Goal: Task Accomplishment & Management: Manage account settings

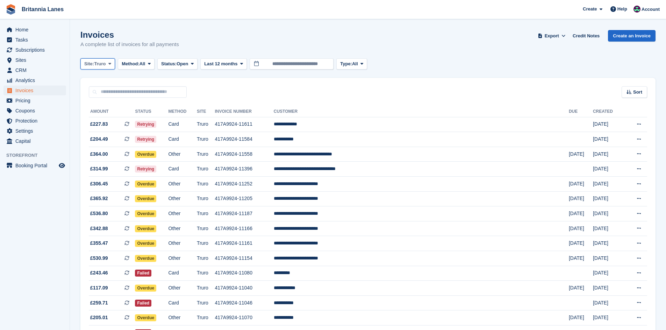
click at [86, 65] on span "Site:" at bounding box center [89, 63] width 10 height 7
click at [102, 102] on link "Falmouth" at bounding box center [115, 105] width 63 height 13
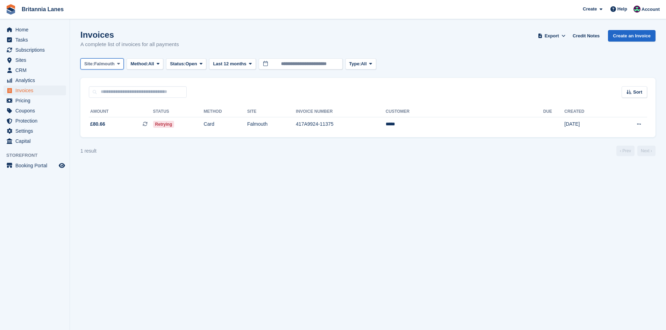
click at [97, 64] on span "Falmouth" at bounding box center [104, 63] width 21 height 7
click at [101, 135] on link "Hayle" at bounding box center [115, 130] width 63 height 13
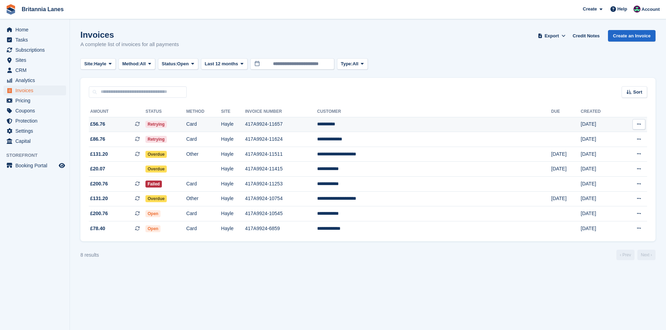
click at [422, 125] on td "**********" at bounding box center [434, 124] width 234 height 15
click at [100, 65] on span "Hayle" at bounding box center [100, 63] width 12 height 7
click at [100, 93] on link "Truro" at bounding box center [115, 93] width 63 height 13
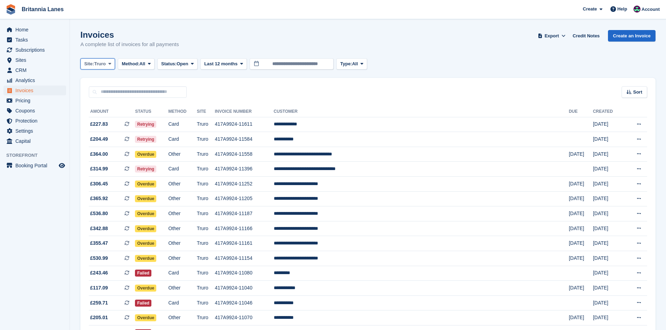
click at [91, 66] on span "Site:" at bounding box center [89, 63] width 10 height 7
click at [99, 103] on link "Falmouth" at bounding box center [115, 105] width 63 height 13
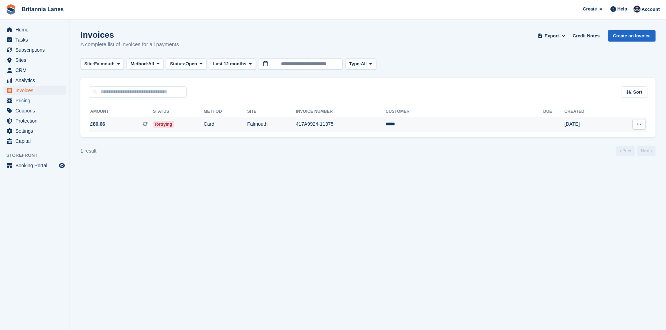
click at [464, 124] on td "*****" at bounding box center [465, 124] width 158 height 15
click at [90, 65] on span "Site:" at bounding box center [89, 63] width 10 height 7
click at [95, 126] on link "Hayle" at bounding box center [115, 130] width 63 height 13
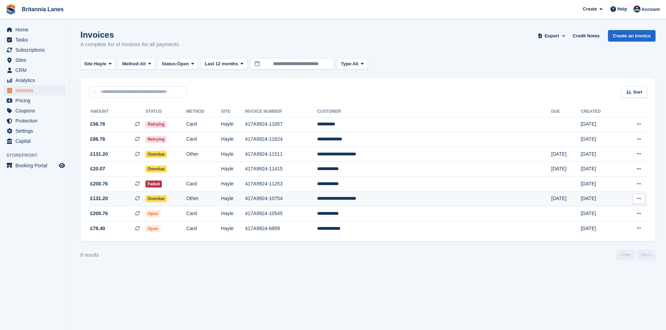
click at [417, 204] on td "**********" at bounding box center [434, 199] width 234 height 15
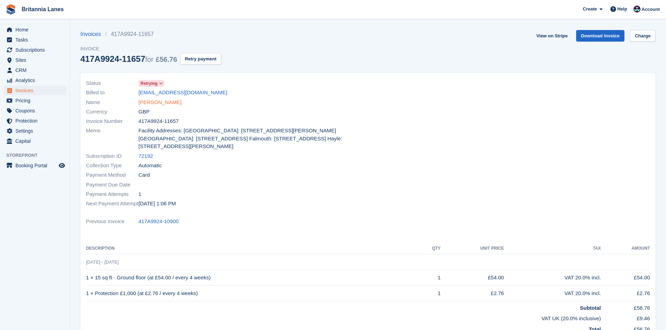
click at [148, 103] on link "Alfie king" at bounding box center [159, 103] width 43 height 8
click at [142, 103] on link "Louis" at bounding box center [159, 103] width 43 height 8
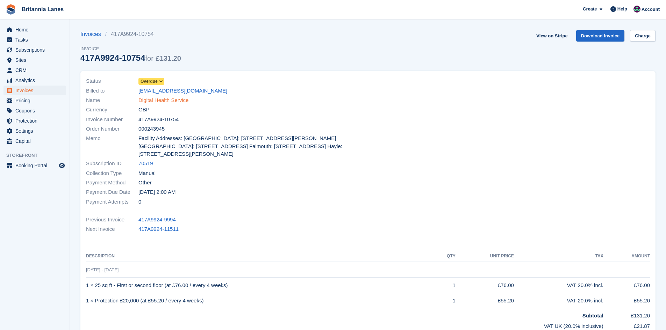
click at [185, 102] on link "Digital Health Service" at bounding box center [163, 100] width 50 height 8
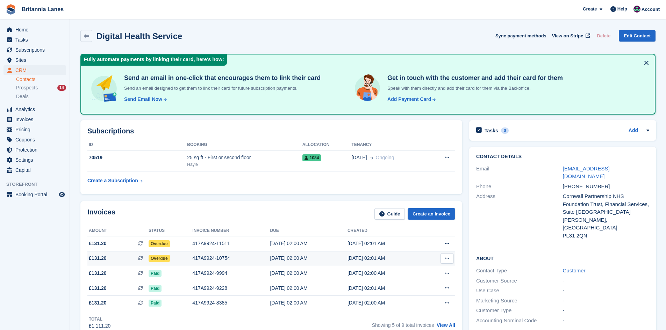
click at [300, 260] on div "[DATE] 02:00 AM" at bounding box center [308, 258] width 77 height 7
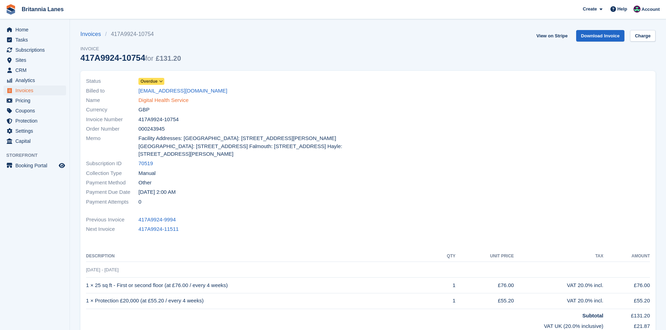
click at [150, 99] on link "Digital Health Service" at bounding box center [163, 100] width 50 height 8
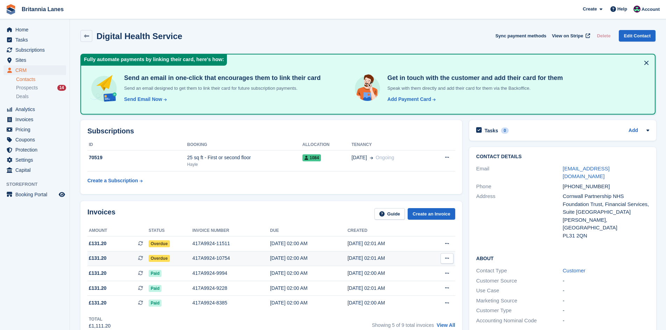
click at [280, 261] on div "17 Aug, 02:00 AM" at bounding box center [308, 258] width 77 height 7
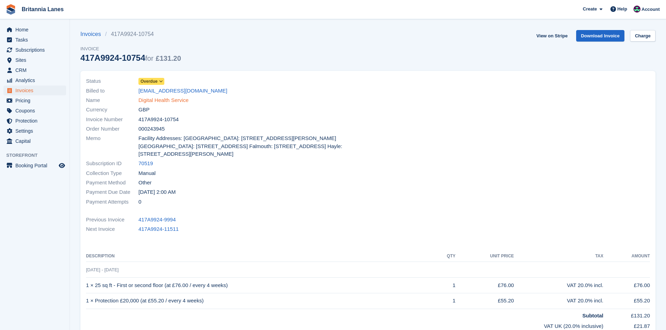
click at [168, 99] on link "Digital Health Service" at bounding box center [163, 100] width 50 height 8
click at [38, 31] on span "Home" at bounding box center [36, 30] width 42 height 10
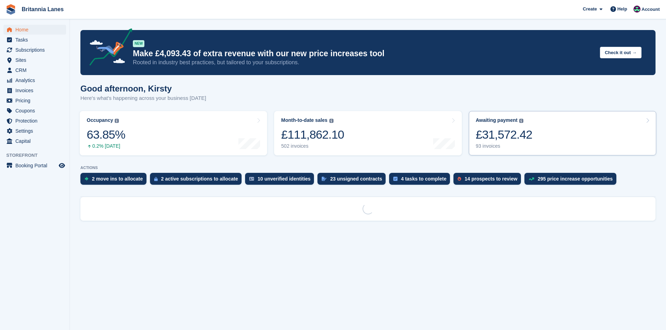
click at [539, 137] on link "Awaiting payment The total outstanding balance on all open invoices. £31,572.42…" at bounding box center [562, 133] width 187 height 44
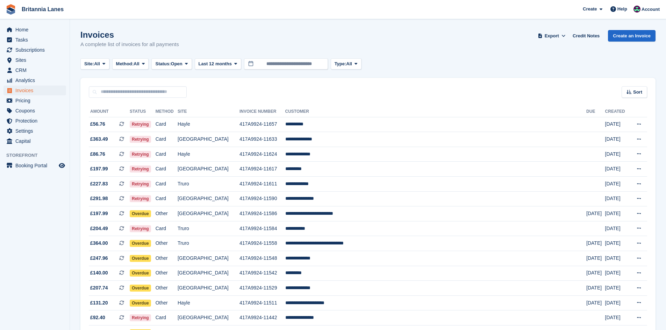
click at [94, 65] on span "Site:" at bounding box center [89, 63] width 10 height 7
click at [93, 129] on link "Hayle" at bounding box center [115, 130] width 63 height 13
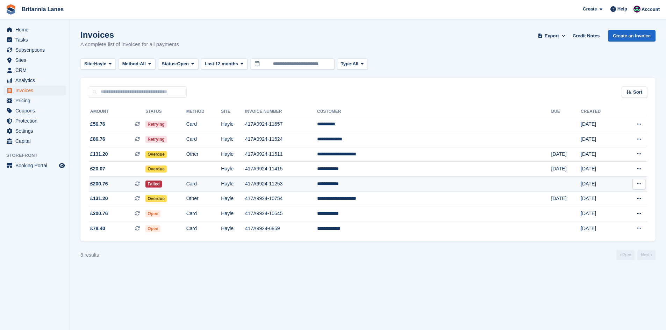
click at [417, 186] on td "**********" at bounding box center [434, 184] width 234 height 15
click at [100, 62] on span "Hayle" at bounding box center [100, 63] width 12 height 7
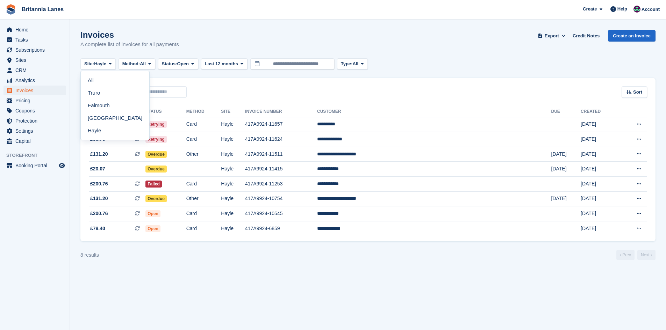
drag, startPoint x: 110, startPoint y: 93, endPoint x: 160, endPoint y: 92, distance: 50.3
click at [110, 93] on link "Truro" at bounding box center [115, 93] width 63 height 13
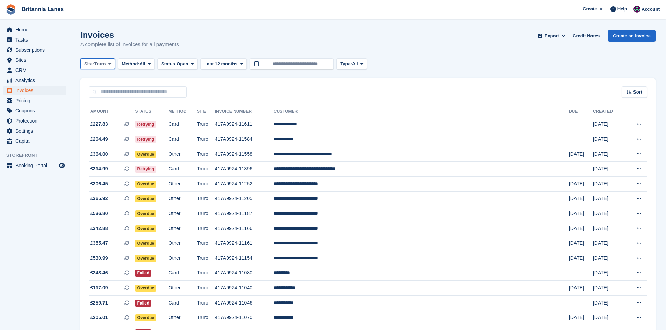
click at [100, 65] on span "Truro" at bounding box center [100, 63] width 12 height 7
click at [100, 133] on link "Hayle" at bounding box center [115, 130] width 63 height 13
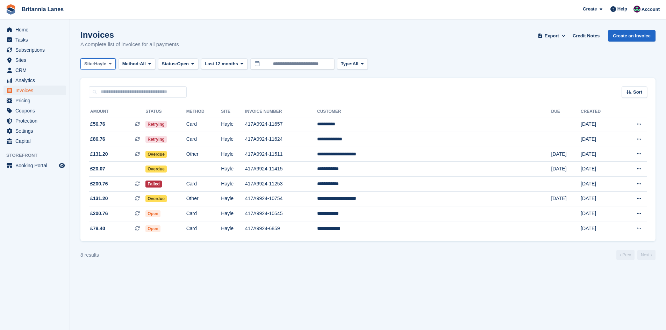
click at [99, 62] on span "Hayle" at bounding box center [100, 63] width 12 height 7
click at [102, 92] on link "Truro" at bounding box center [115, 93] width 63 height 13
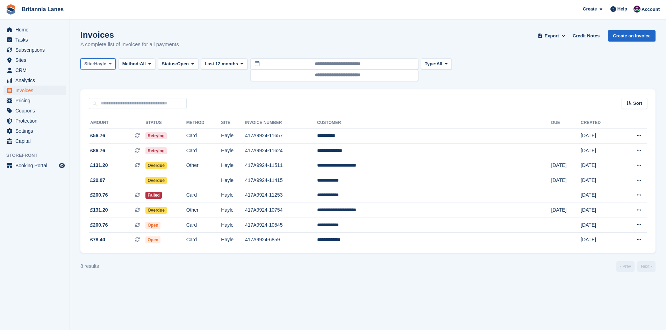
click at [98, 65] on span "Hayle" at bounding box center [100, 63] width 12 height 7
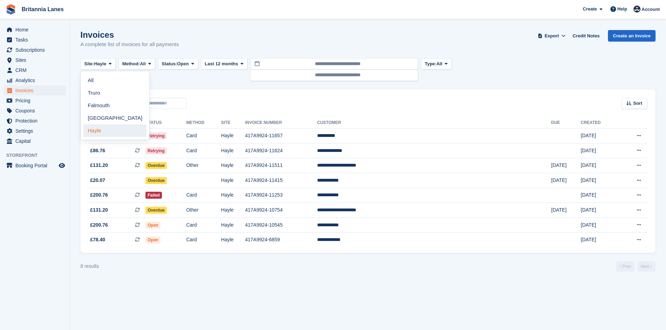
drag, startPoint x: 109, startPoint y: 134, endPoint x: 290, endPoint y: 100, distance: 184.7
click at [108, 135] on link "Hayle" at bounding box center [115, 130] width 63 height 13
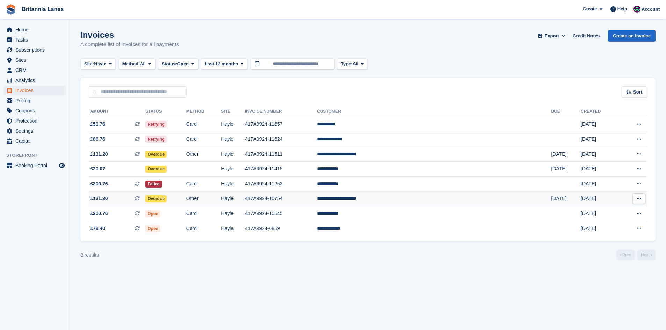
click at [317, 200] on td "417A9924-10754" at bounding box center [281, 199] width 72 height 15
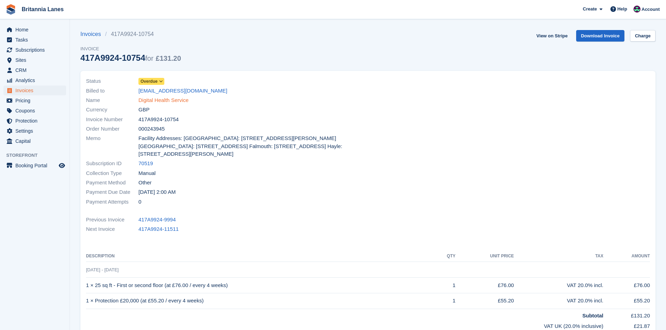
click at [183, 101] on link "Digital Health Service" at bounding box center [163, 100] width 50 height 8
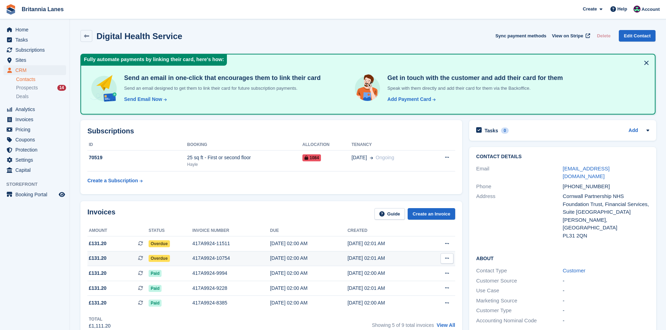
click at [287, 260] on div "17 Aug, 02:00 AM" at bounding box center [308, 258] width 77 height 7
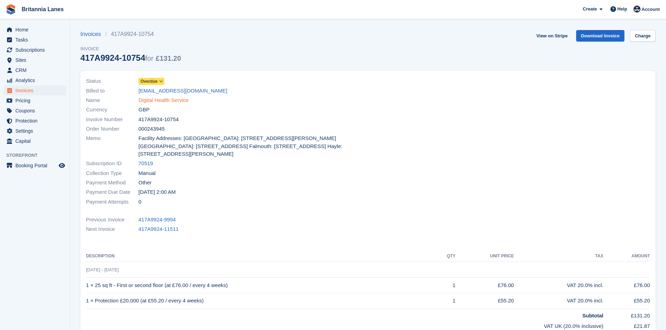
drag, startPoint x: 165, startPoint y: 97, endPoint x: 186, endPoint y: 102, distance: 20.9
click at [165, 97] on link "Digital Health Service" at bounding box center [163, 100] width 50 height 8
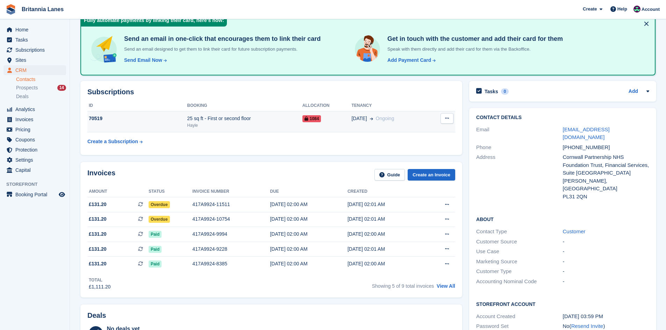
scroll to position [70, 0]
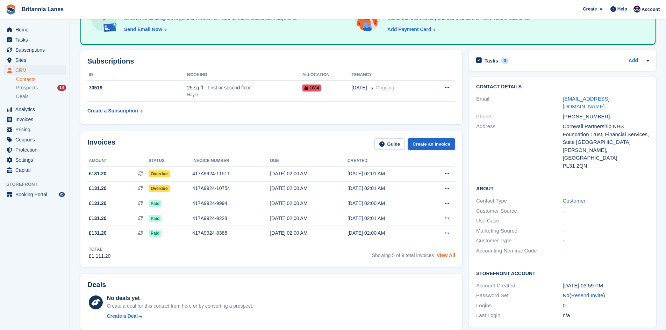
click at [441, 258] on link "View All" at bounding box center [446, 256] width 19 height 6
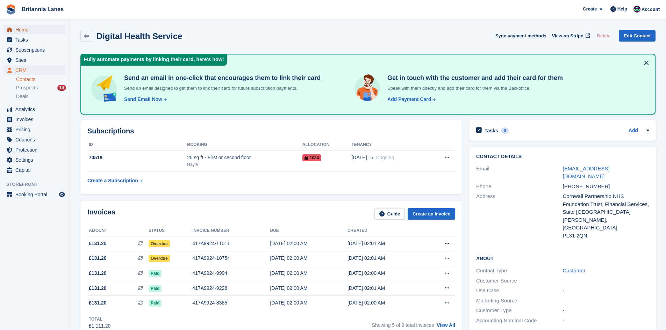
drag, startPoint x: 21, startPoint y: 28, endPoint x: 76, endPoint y: 27, distance: 55.2
click at [21, 28] on span "Home" at bounding box center [36, 30] width 42 height 10
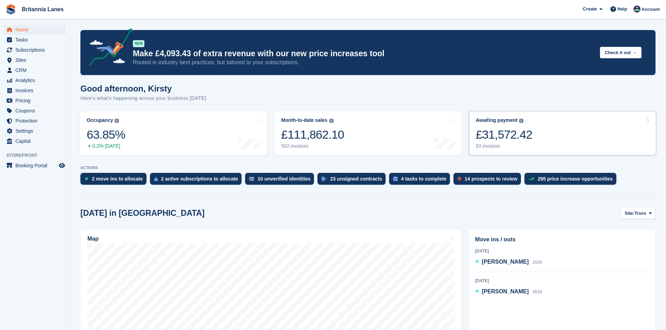
drag, startPoint x: 544, startPoint y: 143, endPoint x: 535, endPoint y: 145, distance: 8.7
click at [544, 143] on link "Awaiting payment The total outstanding balance on all open invoices. £31,572.42…" at bounding box center [562, 133] width 187 height 44
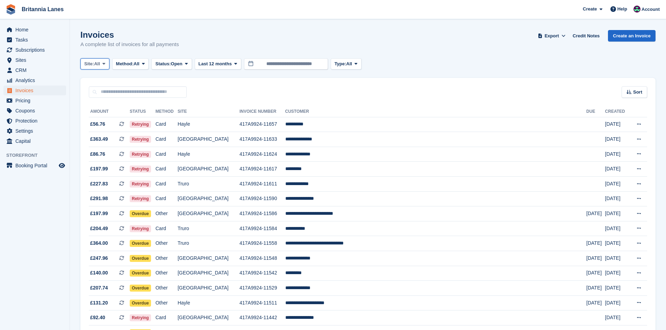
click at [107, 62] on span at bounding box center [104, 64] width 6 height 6
click at [90, 128] on link "Hayle" at bounding box center [115, 130] width 63 height 13
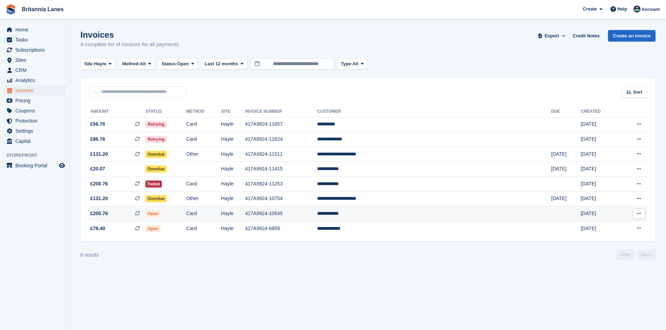
click at [415, 217] on td "**********" at bounding box center [434, 214] width 234 height 15
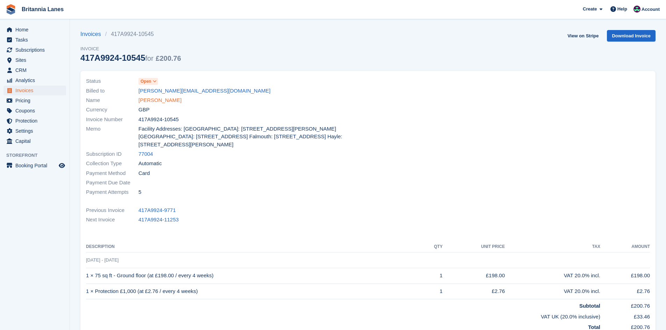
click at [147, 101] on link "Darren Green" at bounding box center [159, 100] width 43 height 8
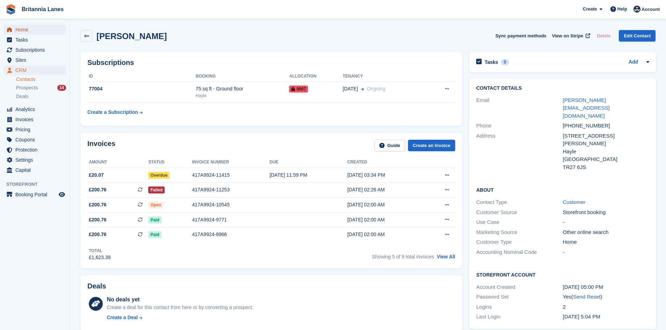
click at [36, 29] on span "Home" at bounding box center [36, 30] width 42 height 10
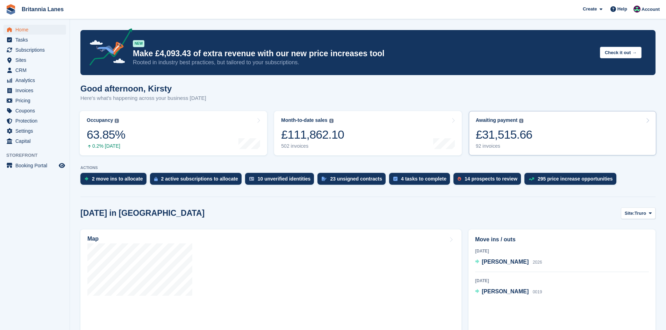
click at [540, 129] on link "Awaiting payment The total outstanding balance on all open invoices. £31,515.66…" at bounding box center [562, 133] width 187 height 44
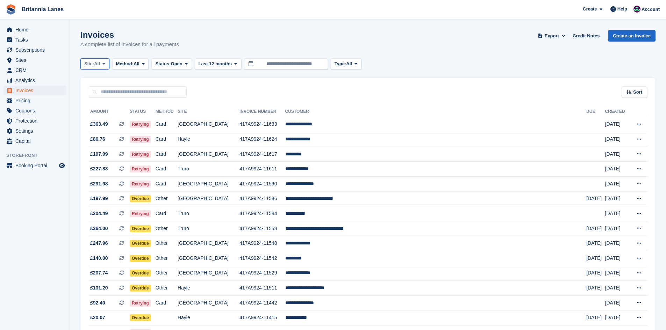
click at [100, 63] on span "All" at bounding box center [97, 63] width 6 height 7
drag, startPoint x: 102, startPoint y: 130, endPoint x: 175, endPoint y: 123, distance: 73.7
click at [101, 130] on link "Hayle" at bounding box center [115, 130] width 63 height 13
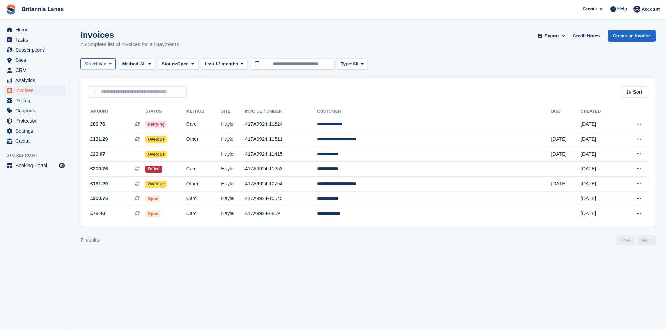
click at [92, 65] on span "Site:" at bounding box center [89, 63] width 10 height 7
click at [98, 103] on link "Falmouth" at bounding box center [115, 105] width 63 height 13
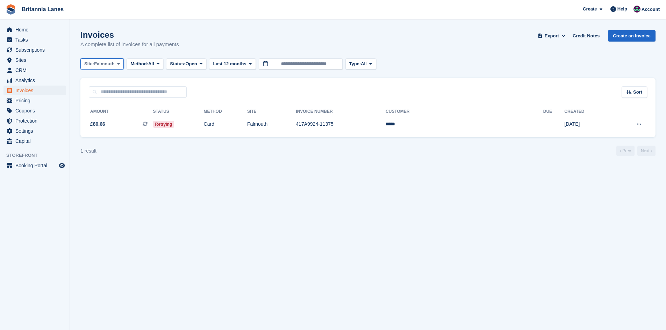
drag, startPoint x: 107, startPoint y: 68, endPoint x: 99, endPoint y: 93, distance: 26.5
click at [107, 68] on button "Site: Falmouth" at bounding box center [101, 64] width 43 height 12
click at [97, 94] on link "Truro" at bounding box center [115, 93] width 63 height 13
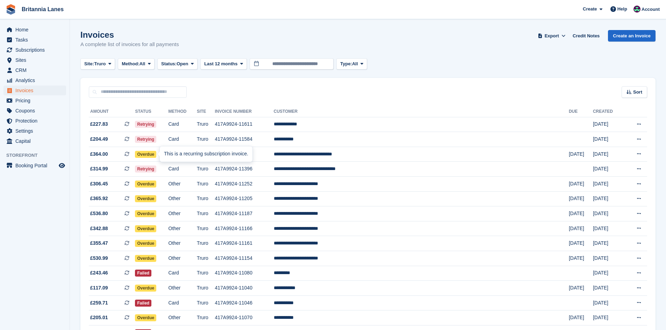
scroll to position [89, 0]
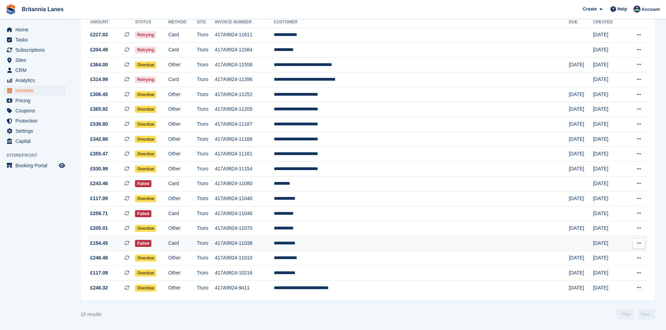
click at [359, 243] on td "**********" at bounding box center [421, 243] width 295 height 15
click at [373, 214] on td "**********" at bounding box center [421, 213] width 295 height 15
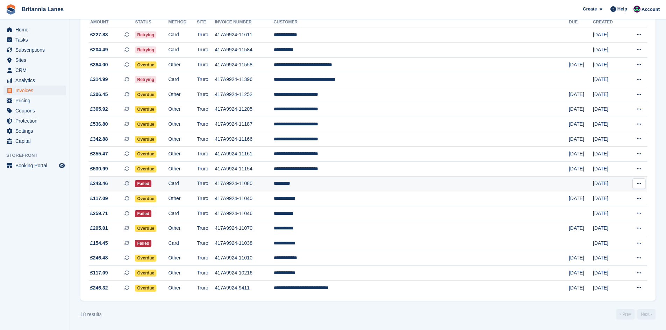
click at [368, 187] on td "*********" at bounding box center [421, 183] width 295 height 15
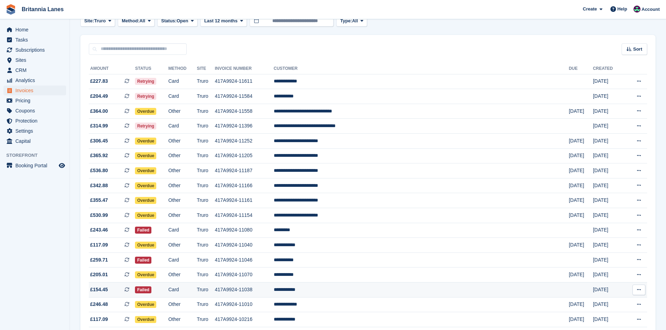
scroll to position [0, 0]
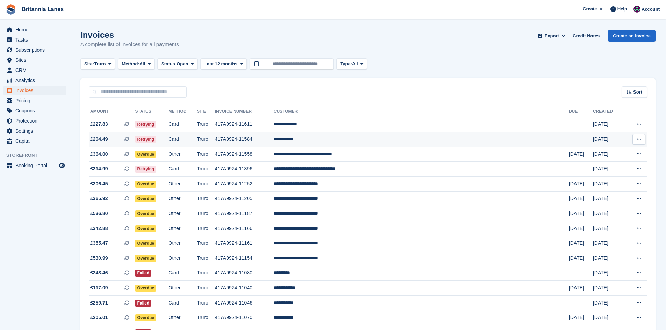
click at [363, 137] on td "**********" at bounding box center [421, 139] width 295 height 15
click at [100, 65] on span "Truro" at bounding box center [100, 63] width 12 height 7
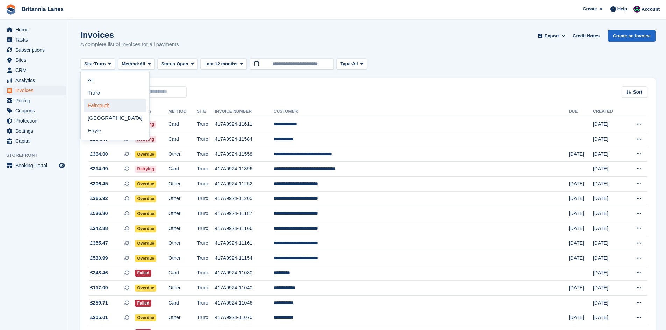
click at [98, 105] on link "Falmouth" at bounding box center [115, 105] width 63 height 13
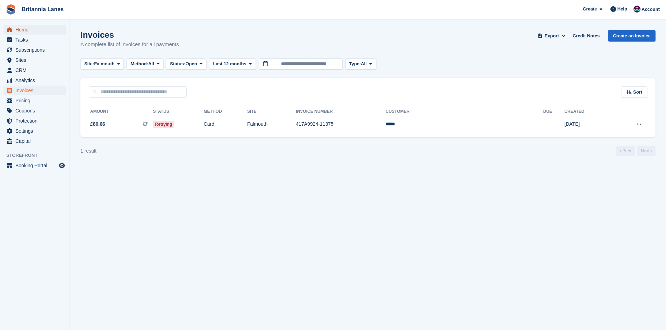
click at [33, 27] on span "Home" at bounding box center [36, 30] width 42 height 10
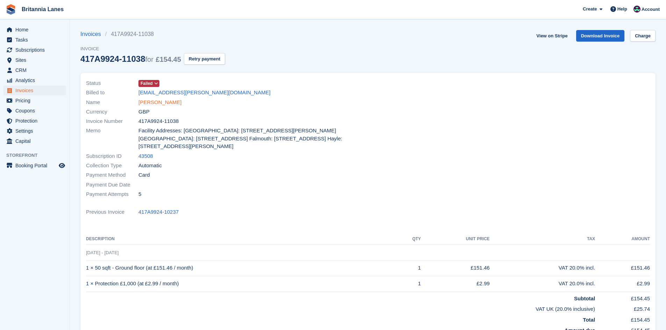
click at [142, 103] on link "[PERSON_NAME]" at bounding box center [159, 103] width 43 height 8
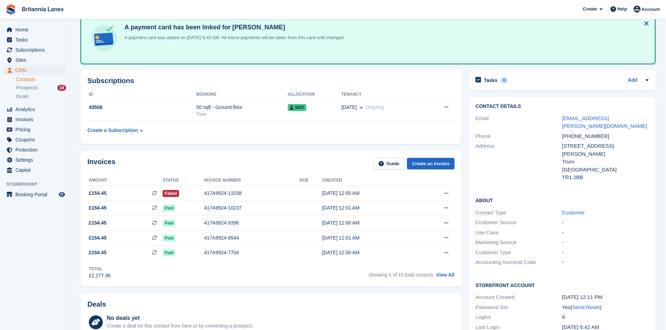
scroll to position [35, 0]
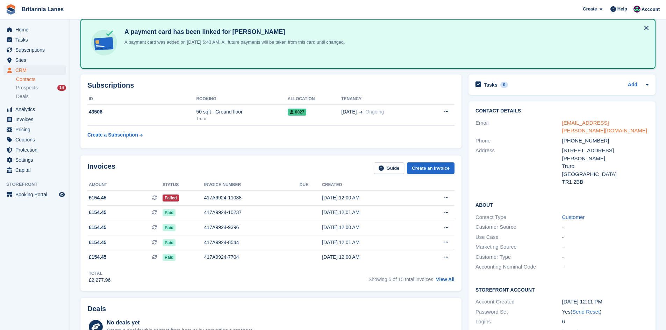
click at [574, 123] on link "nad.hicks@gmail.com" at bounding box center [604, 127] width 85 height 14
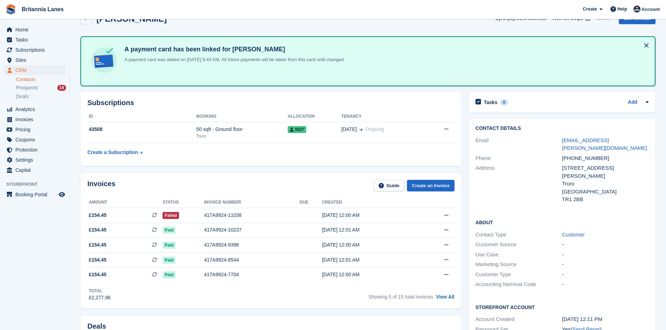
scroll to position [0, 0]
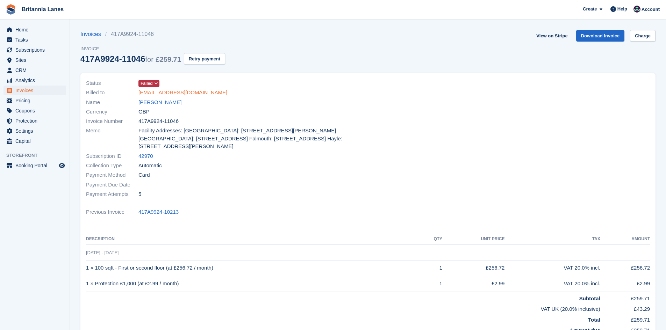
click at [150, 94] on link "russellguy30a@aol.com" at bounding box center [182, 93] width 89 height 8
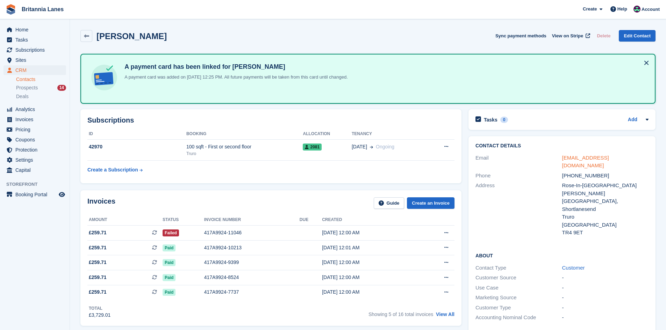
click at [599, 158] on link "russellguy30a@aol.com" at bounding box center [585, 162] width 47 height 14
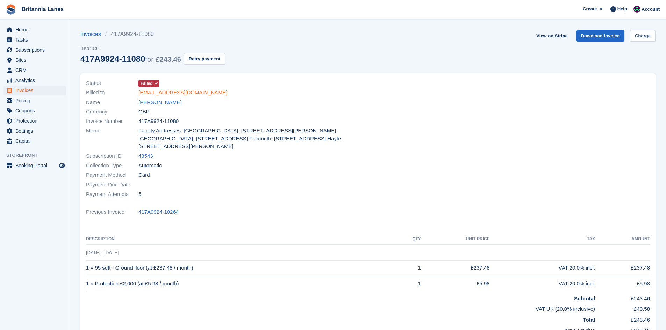
click at [157, 96] on link "[EMAIL_ADDRESS][DOMAIN_NAME]" at bounding box center [182, 93] width 89 height 8
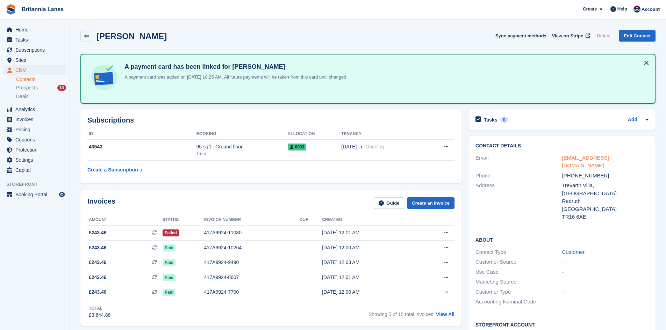
click at [575, 157] on link "[EMAIL_ADDRESS][DOMAIN_NAME]" at bounding box center [585, 162] width 47 height 14
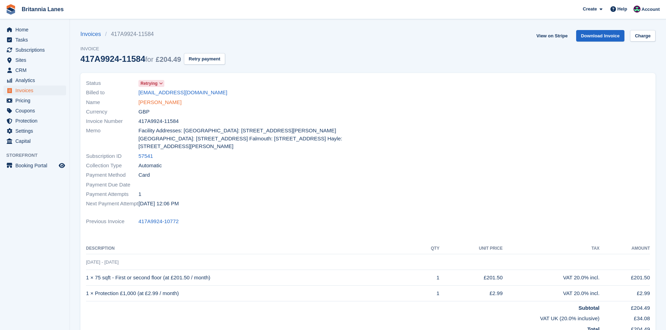
click at [147, 105] on link "[PERSON_NAME]" at bounding box center [159, 103] width 43 height 8
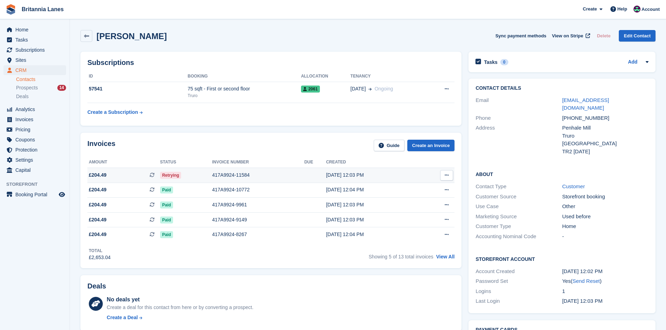
click at [215, 176] on div "417A9924-11584" at bounding box center [258, 175] width 92 height 7
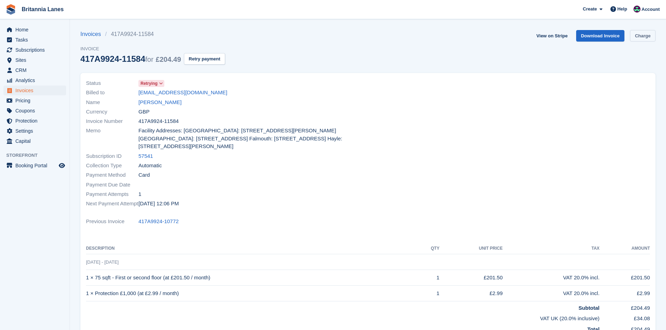
click at [645, 38] on link "Charge" at bounding box center [643, 36] width 26 height 12
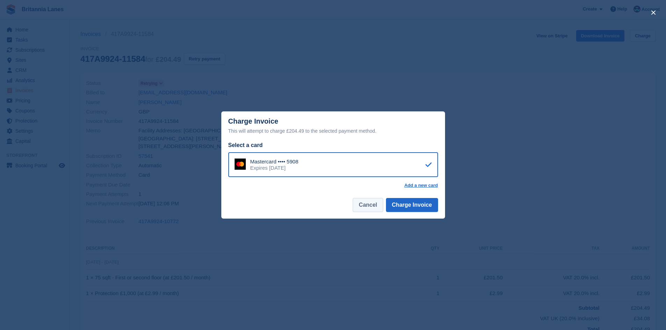
click at [358, 203] on button "Cancel" at bounding box center [368, 205] width 30 height 14
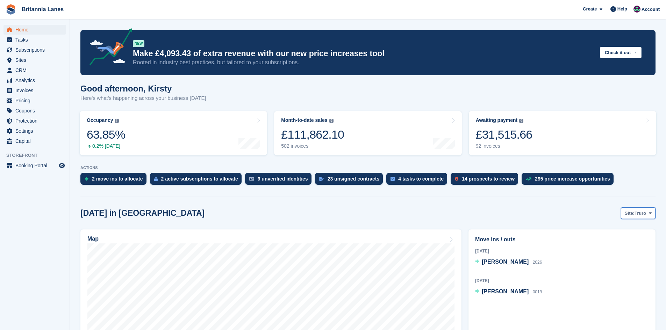
click at [636, 216] on span "Truro" at bounding box center [640, 213] width 12 height 7
click at [608, 263] on link "Hayle" at bounding box center [620, 267] width 63 height 13
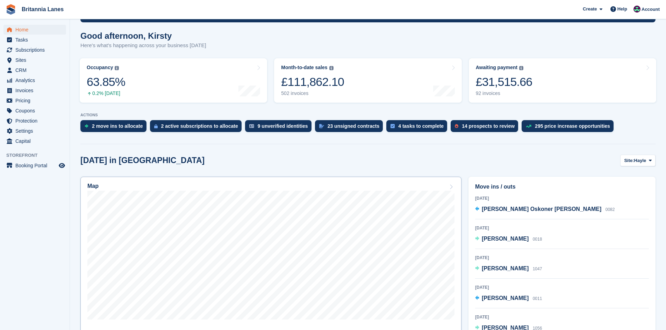
scroll to position [70, 0]
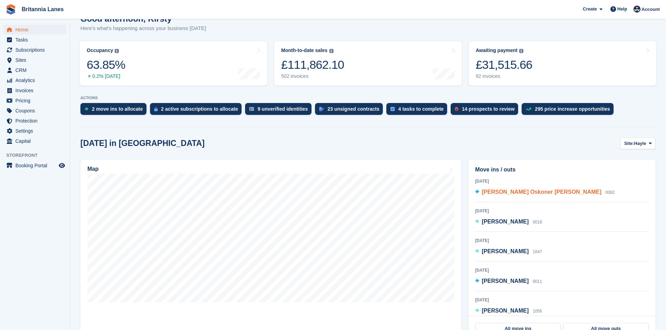
click at [528, 195] on span "Daniel Oskoner Brown" at bounding box center [542, 192] width 120 height 6
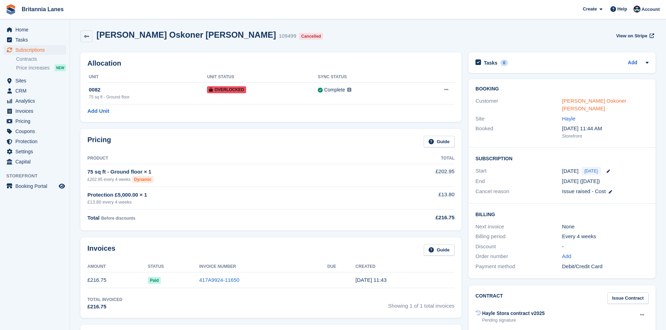
click at [584, 102] on link "Daniel Oskoner Brown" at bounding box center [594, 105] width 64 height 14
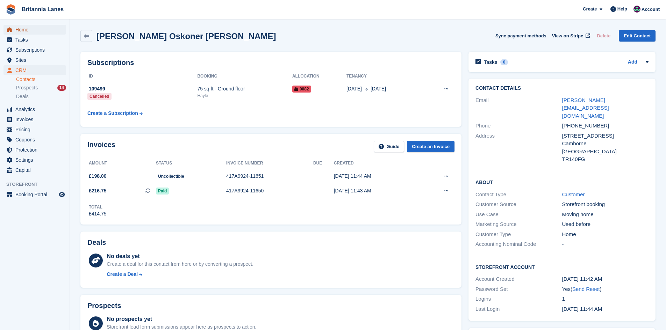
click at [33, 25] on span "Home" at bounding box center [36, 30] width 42 height 10
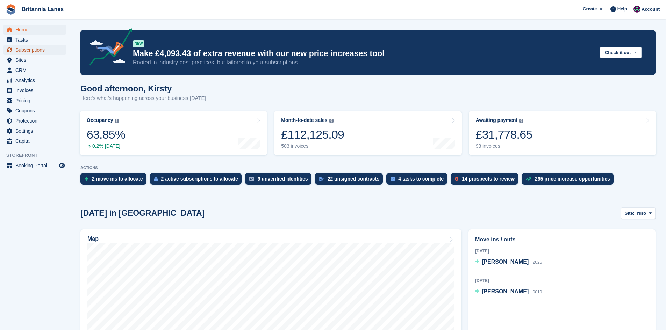
click at [48, 51] on span "Subscriptions" at bounding box center [36, 50] width 42 height 10
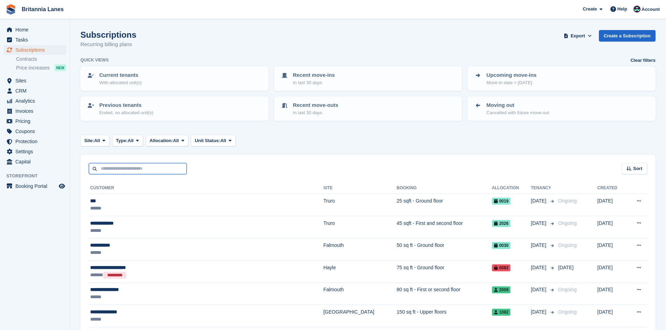
click at [126, 170] on input "text" at bounding box center [138, 169] width 98 height 12
type input "******"
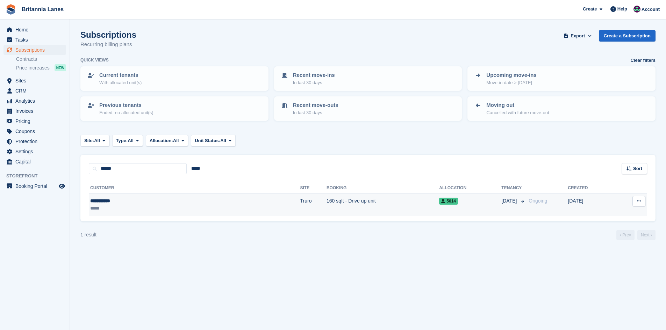
click at [326, 200] on td "160 sqft - Drive up unit" at bounding box center [382, 205] width 113 height 22
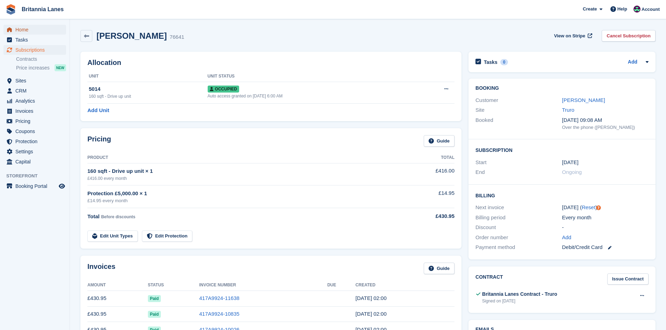
click at [26, 30] on span "Home" at bounding box center [36, 30] width 42 height 10
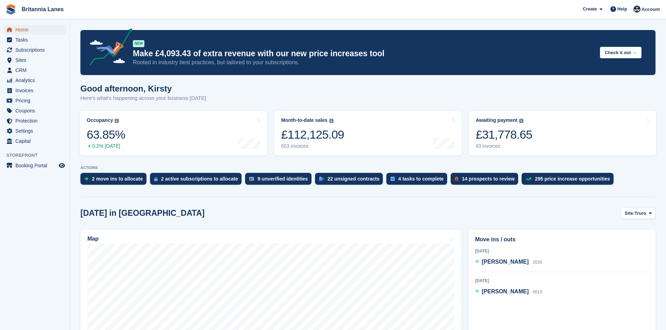
click at [22, 28] on span "Home" at bounding box center [36, 30] width 42 height 10
click at [493, 145] on div "92 invoices" at bounding box center [504, 146] width 57 height 6
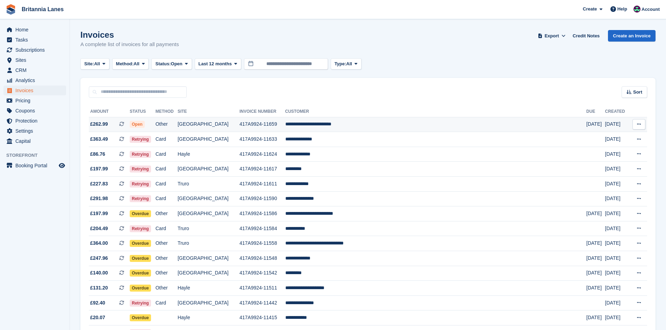
click at [267, 118] on td "417A9924-11659" at bounding box center [262, 124] width 46 height 15
drag, startPoint x: 84, startPoint y: 57, endPoint x: 87, endPoint y: 63, distance: 6.3
click at [92, 67] on button "Site: All" at bounding box center [94, 64] width 29 height 12
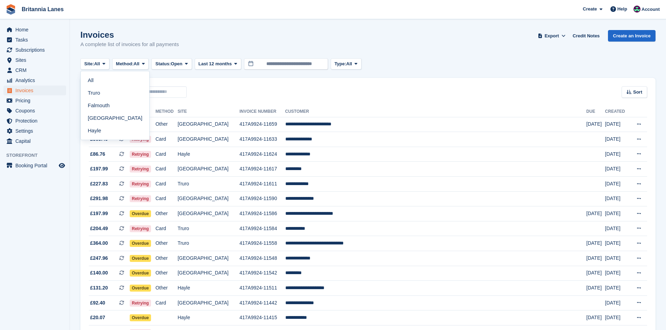
drag, startPoint x: 98, startPoint y: 102, endPoint x: 172, endPoint y: 104, distance: 74.5
click at [97, 102] on link "Falmouth" at bounding box center [115, 105] width 63 height 13
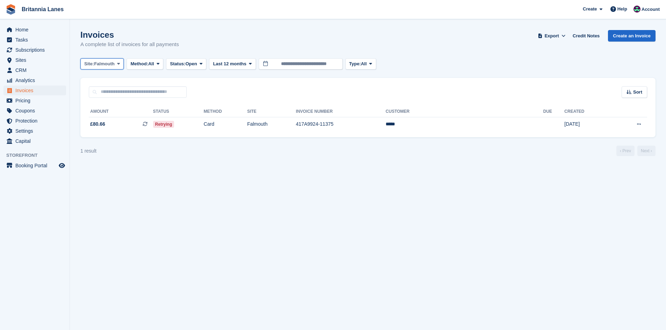
click at [93, 64] on span "Site:" at bounding box center [89, 63] width 10 height 7
click at [96, 127] on link "Hayle" at bounding box center [115, 130] width 63 height 13
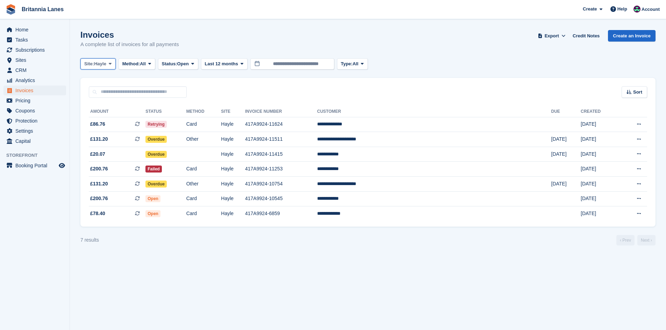
click at [104, 60] on button "Site: Hayle" at bounding box center [97, 64] width 35 height 12
click at [105, 96] on link "Truro" at bounding box center [115, 93] width 63 height 13
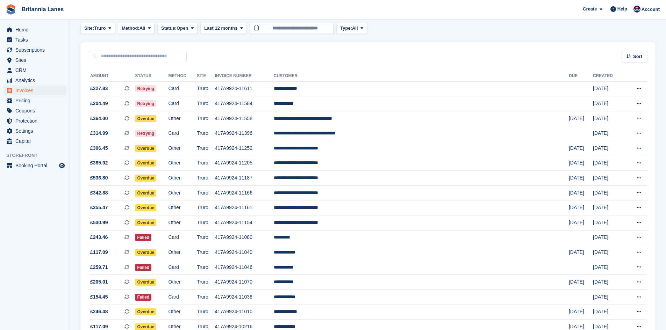
scroll to position [35, 0]
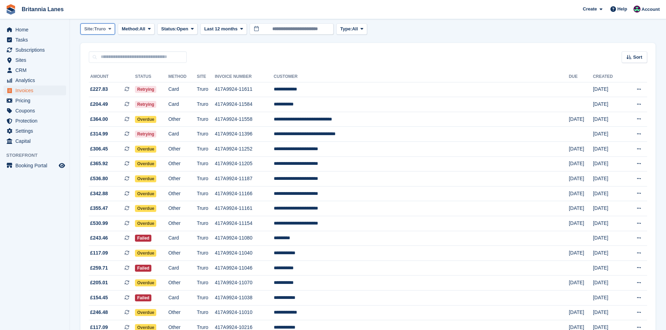
click at [91, 32] on span "Site:" at bounding box center [89, 29] width 10 height 7
click at [92, 85] on link "[GEOGRAPHIC_DATA]" at bounding box center [115, 83] width 63 height 13
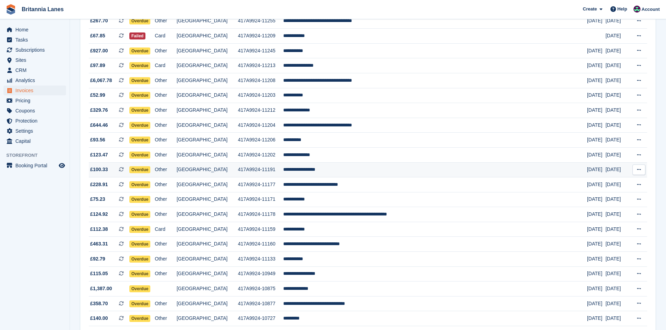
scroll to position [454, 0]
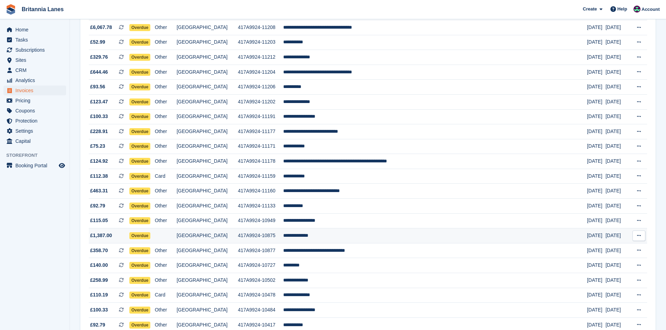
click at [330, 229] on td "**********" at bounding box center [435, 236] width 304 height 15
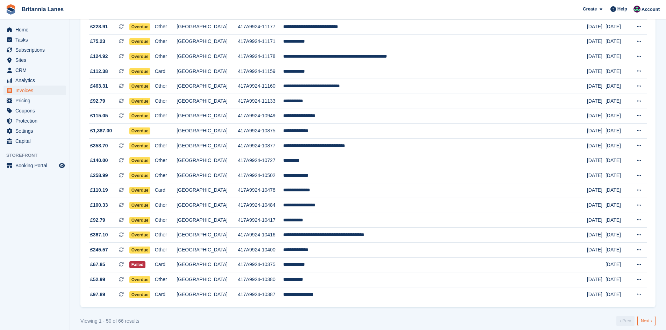
click at [654, 320] on link "Next ›" at bounding box center [646, 321] width 18 height 10
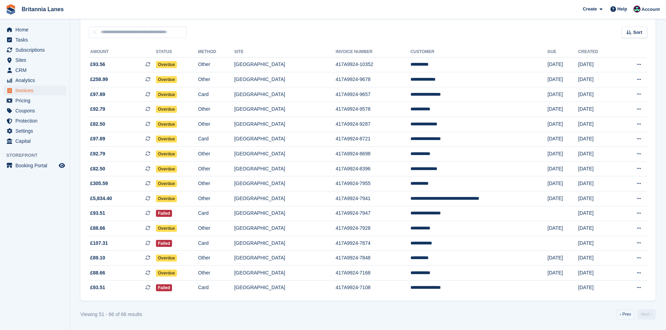
scroll to position [60, 0]
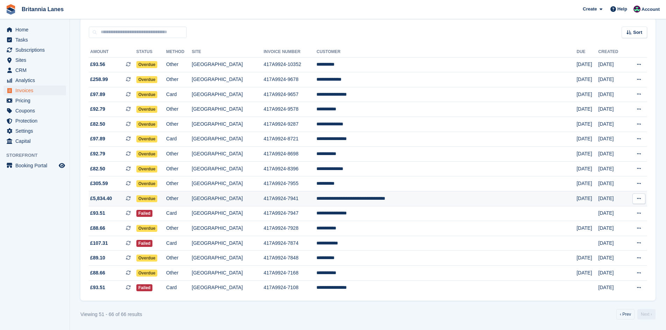
click at [405, 200] on td "**********" at bounding box center [446, 199] width 260 height 15
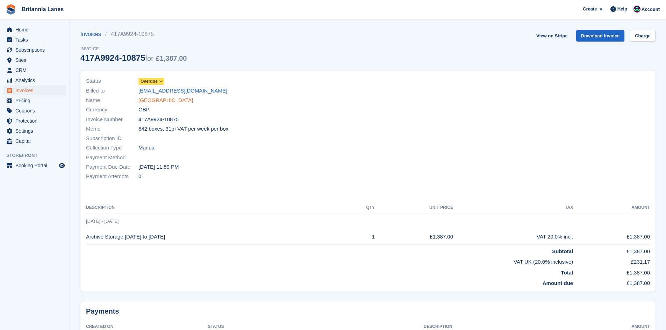
click at [152, 99] on link "[GEOGRAPHIC_DATA]" at bounding box center [165, 100] width 55 height 8
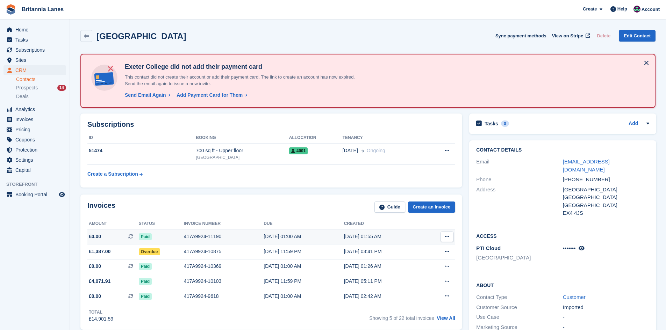
click at [225, 233] on div "417A9924-11190" at bounding box center [224, 236] width 80 height 7
click at [283, 246] on td "23 Aug, 11:59 PM" at bounding box center [304, 252] width 80 height 15
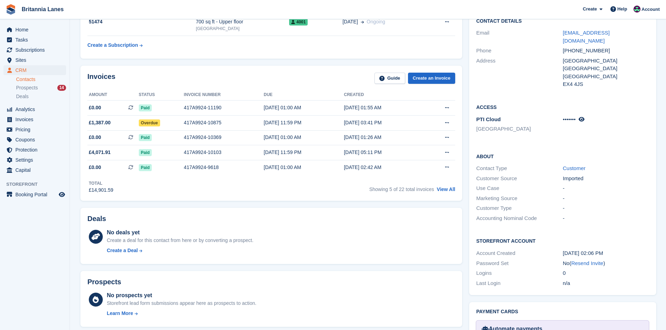
scroll to position [35, 0]
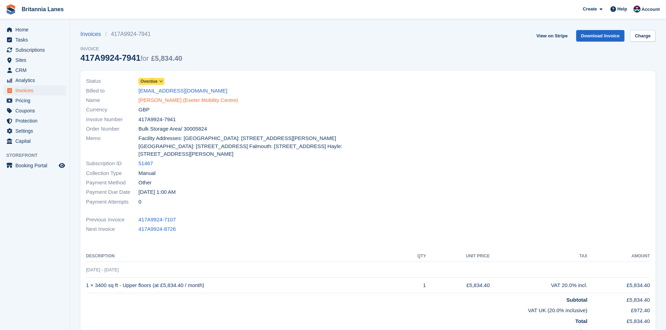
click at [170, 97] on link "Kirsty Simpson (Exeter Mobility Centre)" at bounding box center [188, 100] width 100 height 8
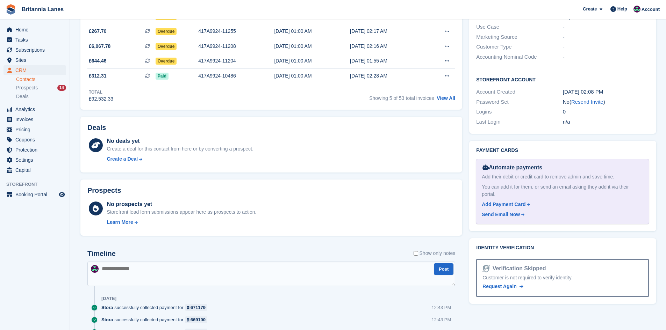
scroll to position [210, 0]
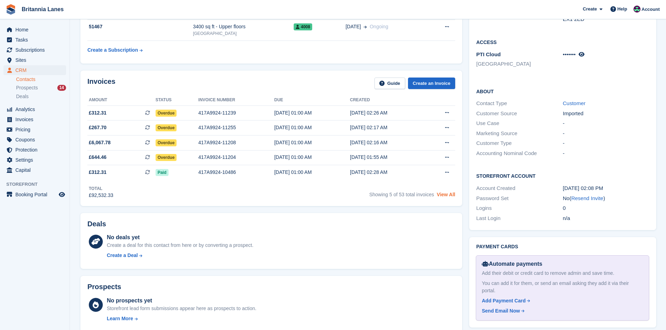
click at [452, 195] on link "View All" at bounding box center [446, 195] width 19 height 6
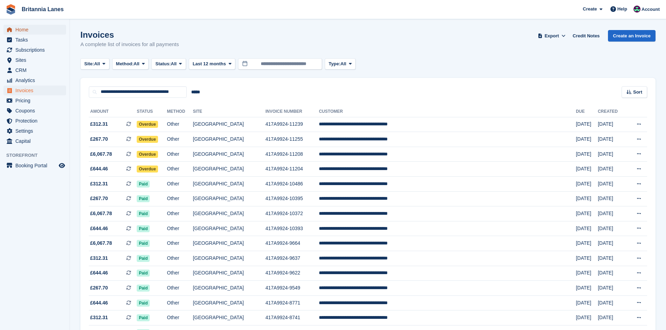
click at [50, 31] on span "Home" at bounding box center [36, 30] width 42 height 10
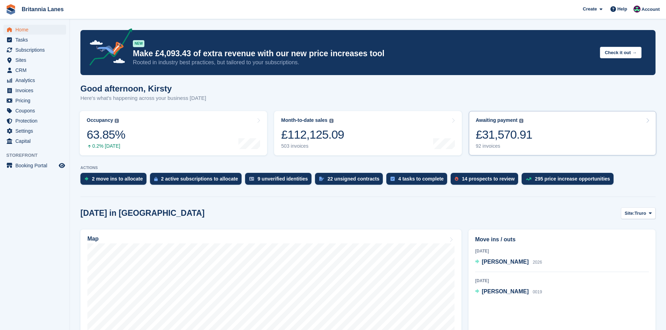
click at [520, 134] on div "£31,570.91" at bounding box center [504, 135] width 57 height 14
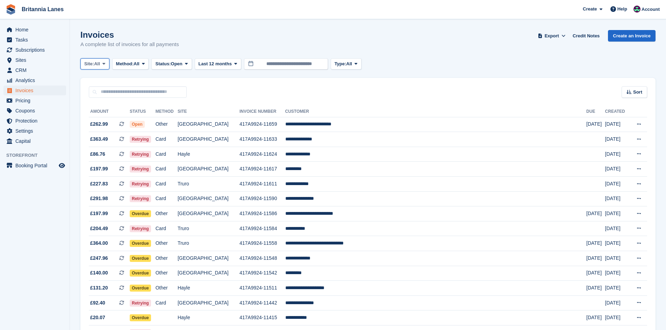
click at [84, 59] on button "Site: All" at bounding box center [94, 64] width 29 height 12
drag, startPoint x: 92, startPoint y: 62, endPoint x: 92, endPoint y: 66, distance: 4.2
click at [92, 62] on span "Site:" at bounding box center [89, 63] width 10 height 7
click at [92, 65] on span "Site:" at bounding box center [89, 63] width 10 height 7
drag, startPoint x: 95, startPoint y: 95, endPoint x: 100, endPoint y: 97, distance: 5.1
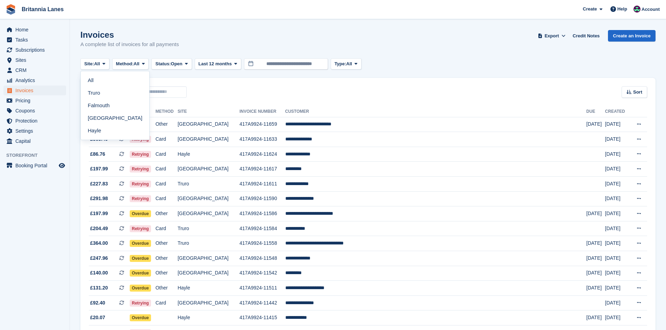
click at [95, 95] on link "Truro" at bounding box center [115, 93] width 63 height 13
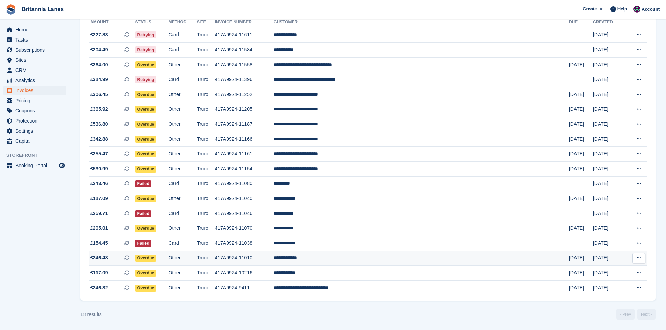
scroll to position [55, 0]
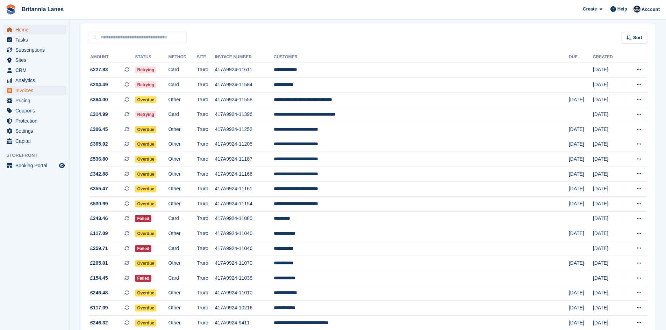
click at [25, 27] on span "Home" at bounding box center [36, 30] width 42 height 10
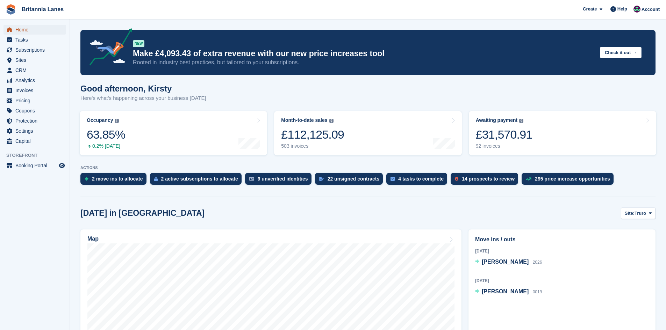
click at [29, 26] on span "Home" at bounding box center [36, 30] width 42 height 10
click at [19, 29] on span "Home" at bounding box center [36, 30] width 42 height 10
click at [648, 10] on span "Account" at bounding box center [650, 9] width 18 height 7
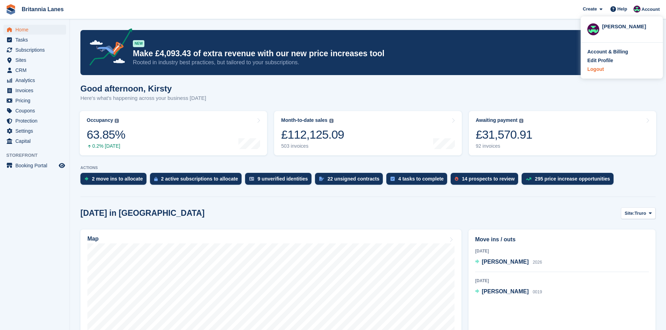
click at [630, 69] on div "Logout" at bounding box center [621, 69] width 69 height 7
